Goal: Task Accomplishment & Management: Manage account settings

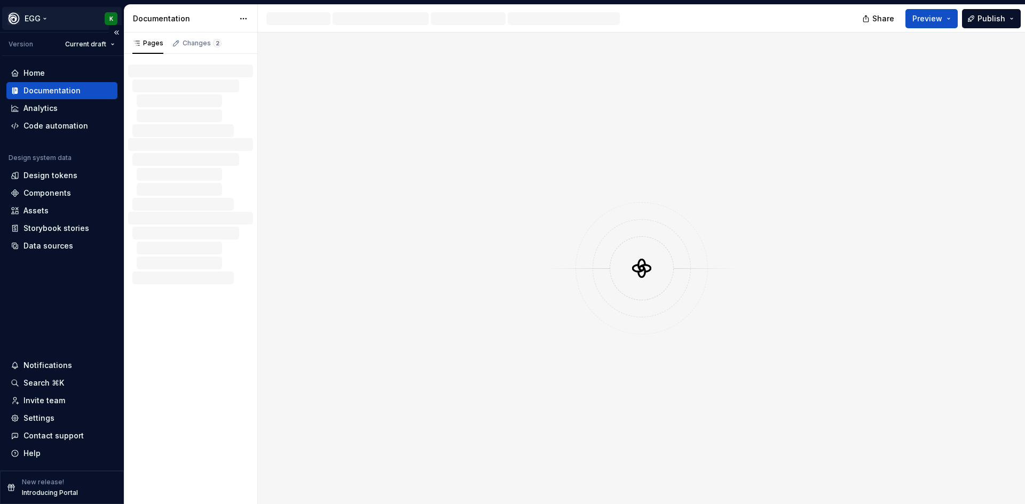
click at [43, 19] on html "EGG K Version Current draft Home Documentation Analytics Code automation Design…" at bounding box center [512, 252] width 1025 height 504
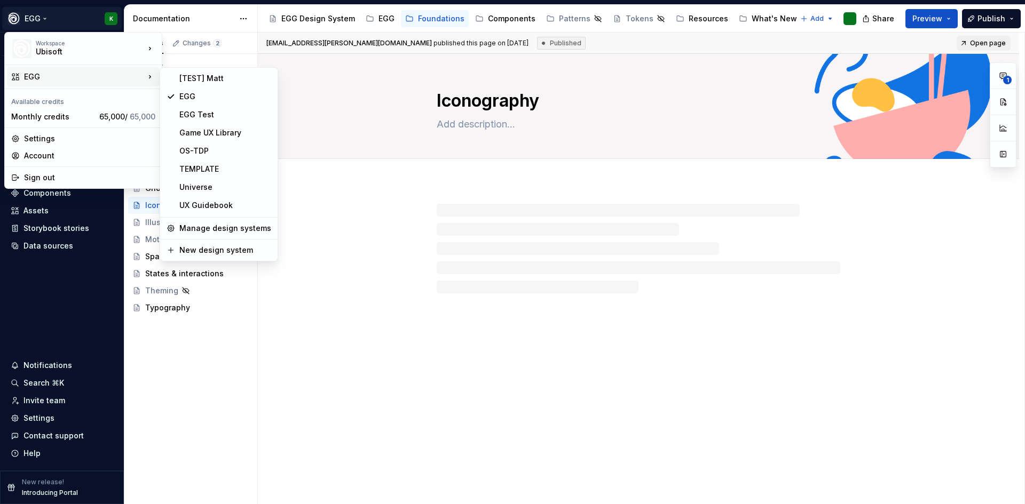
type textarea "*"
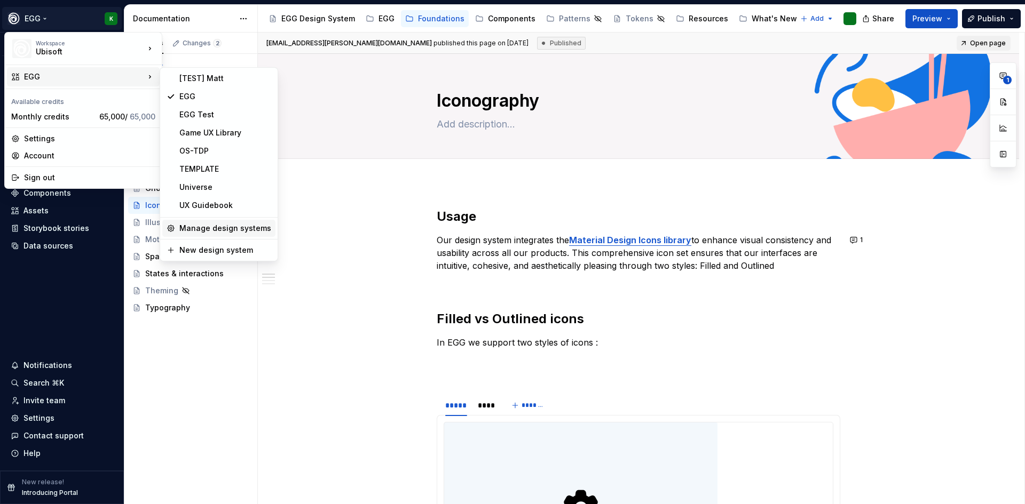
click at [209, 227] on div "Manage design systems" at bounding box center [225, 228] width 92 height 11
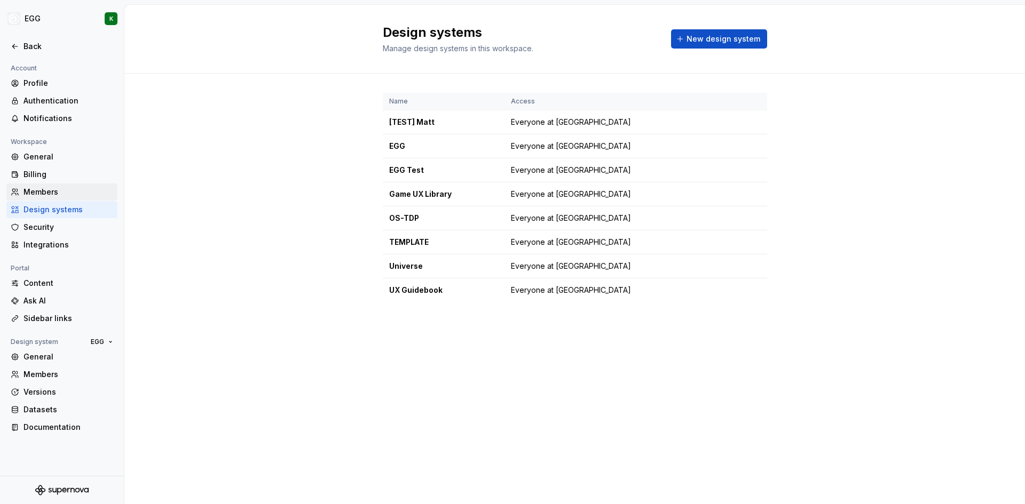
click at [45, 193] on div "Members" at bounding box center [68, 192] width 90 height 11
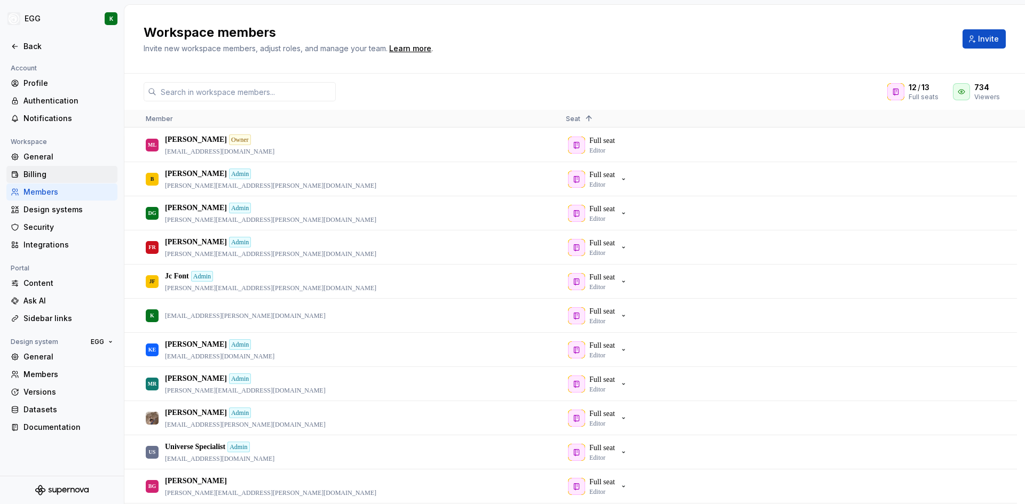
click at [43, 174] on div "Billing" at bounding box center [68, 174] width 90 height 11
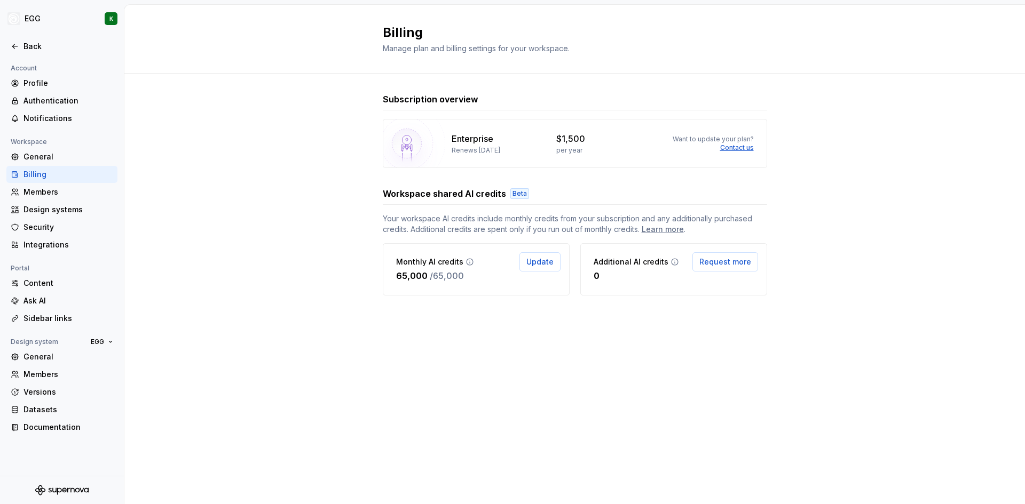
click at [550, 140] on div "Enterprise Renews [DATE] $1,500 per year Want to update your plan? Contact us" at bounding box center [575, 143] width 384 height 49
click at [39, 161] on div "General" at bounding box center [68, 157] width 90 height 11
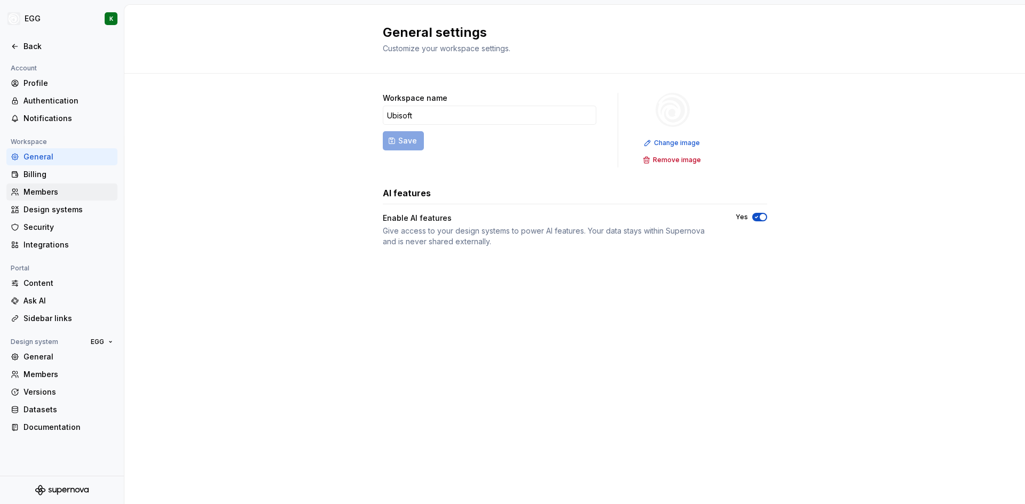
click at [32, 196] on div "Members" at bounding box center [68, 192] width 90 height 11
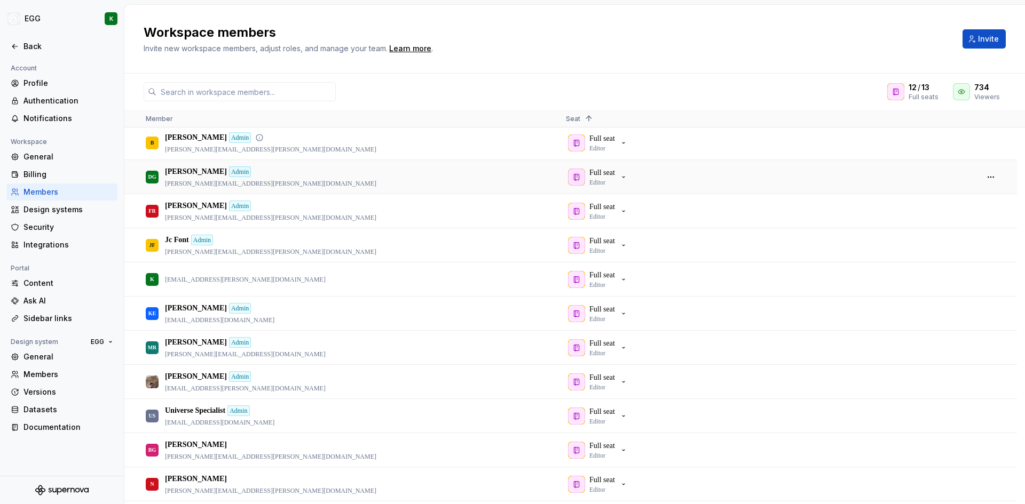
scroll to position [53, 0]
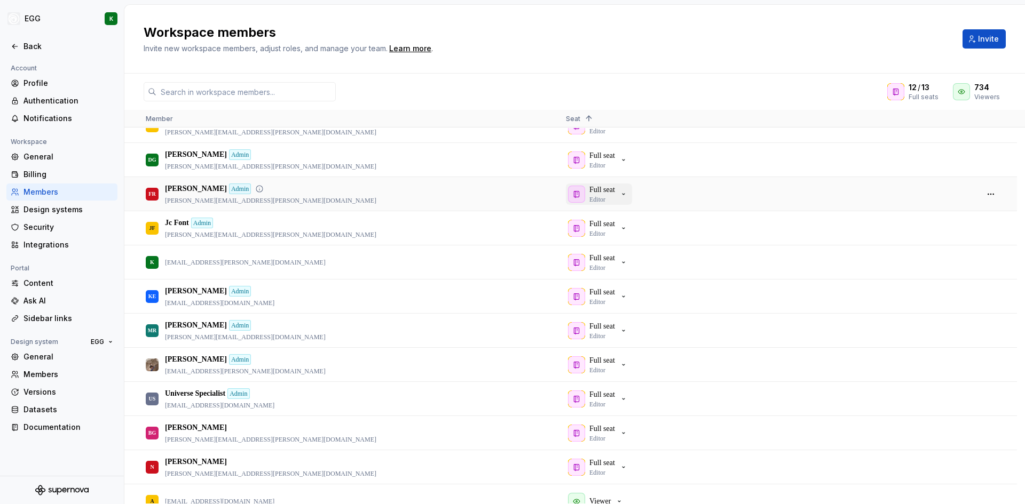
click at [620, 194] on div "Full seat Editor" at bounding box center [598, 194] width 60 height 19
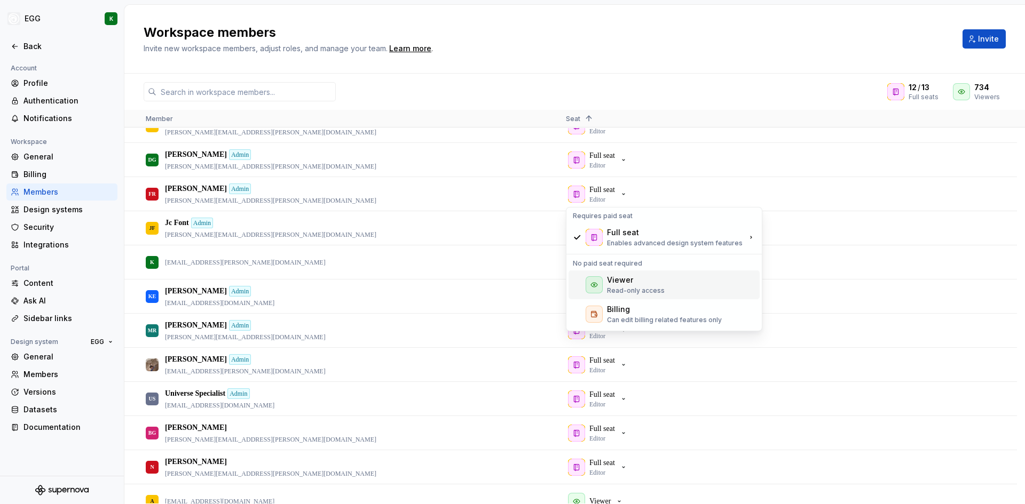
click at [619, 281] on div "Viewer" at bounding box center [620, 280] width 26 height 11
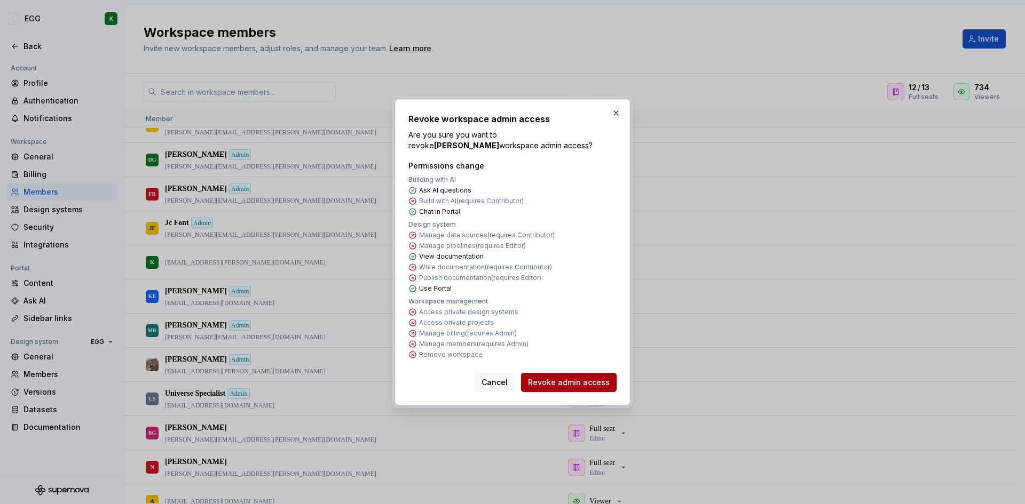
click at [556, 381] on span "Revoke admin access" at bounding box center [569, 382] width 82 height 11
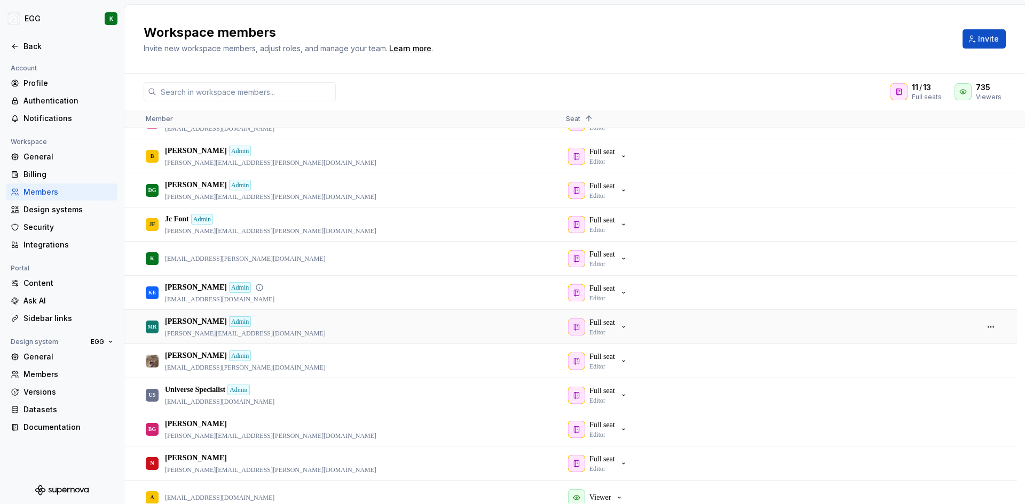
scroll to position [0, 0]
